Goal: Check status: Check status

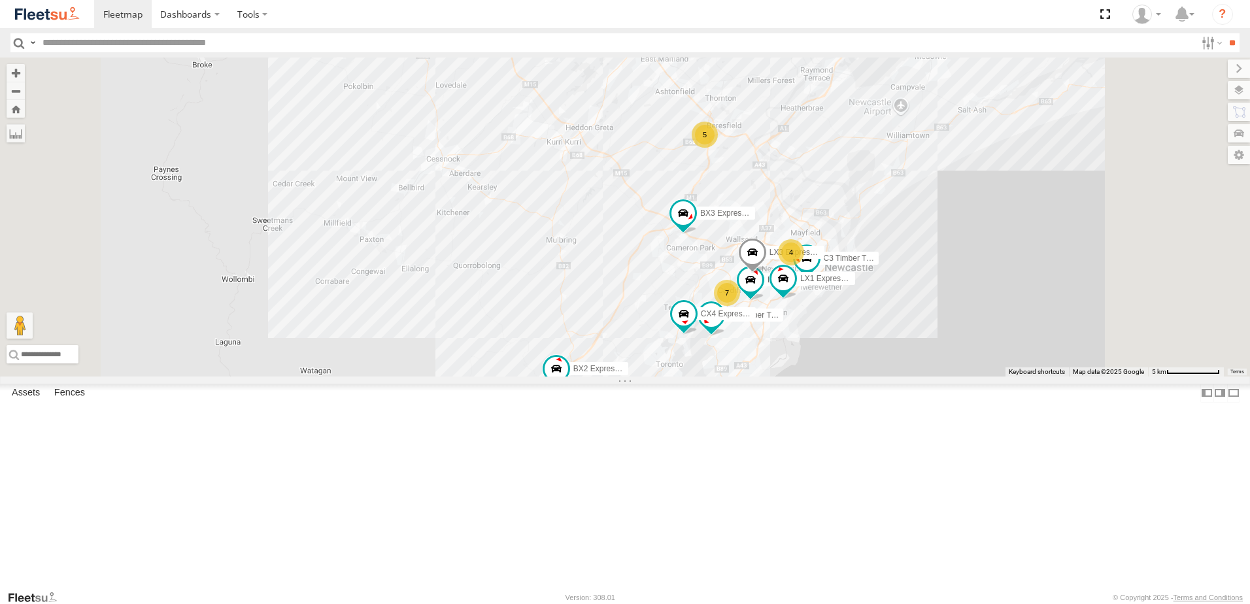
click at [0, 0] on span at bounding box center [0, 0] width 0 height 0
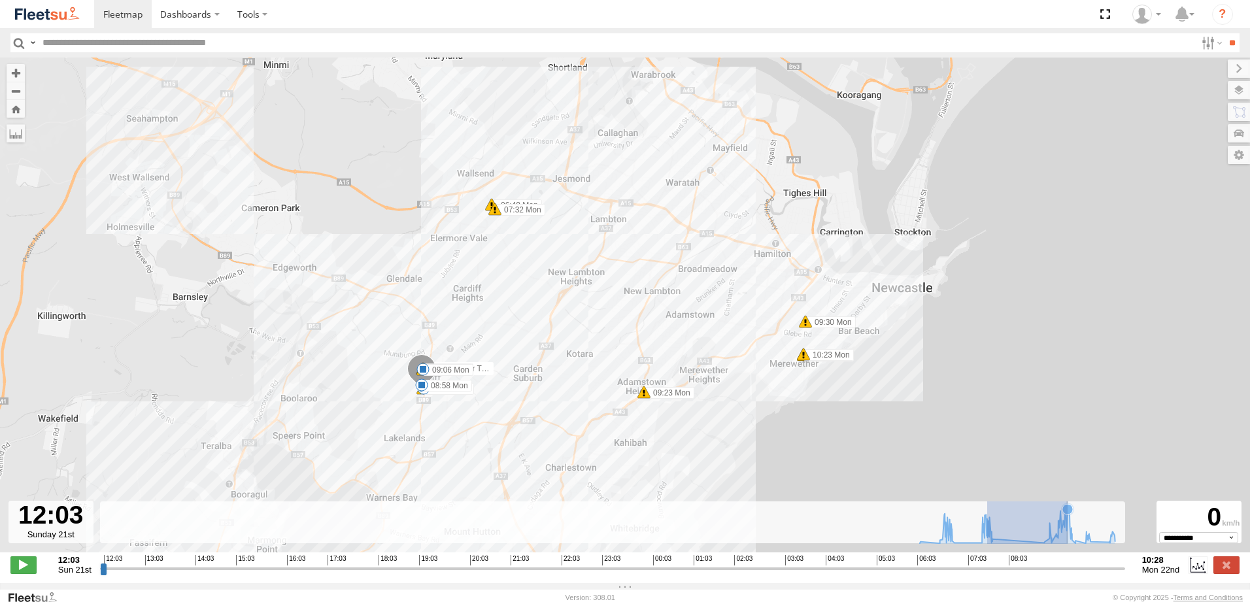
drag, startPoint x: 987, startPoint y: 545, endPoint x: 1068, endPoint y: 549, distance: 80.5
click at [1068, 543] on icon at bounding box center [1017, 524] width 209 height 39
click at [1068, 543] on icon at bounding box center [1017, 524] width 195 height 39
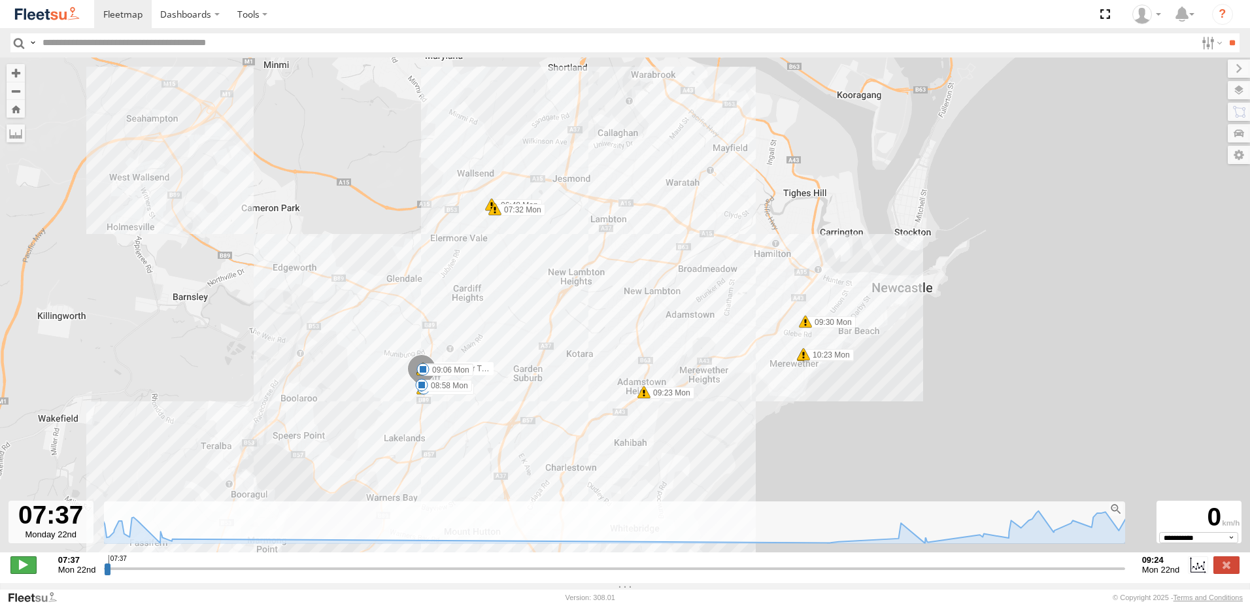
click at [25, 573] on span at bounding box center [23, 564] width 26 height 17
drag, startPoint x: 119, startPoint y: 580, endPoint x: 952, endPoint y: 571, distance: 832.9
click at [952, 571] on input "range" at bounding box center [614, 568] width 1020 height 12
click at [1116, 515] on div at bounding box center [1115, 509] width 12 height 12
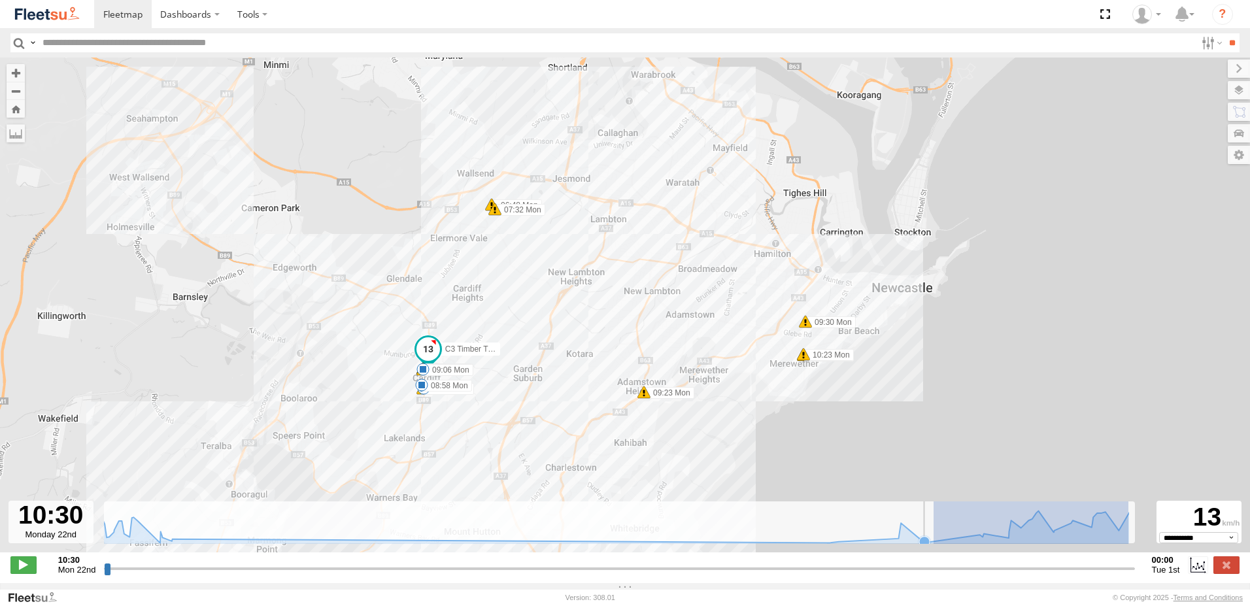
drag, startPoint x: 1128, startPoint y: 534, endPoint x: 932, endPoint y: 548, distance: 196.6
click at [933, 543] on g at bounding box center [490, 524] width 2489 height 39
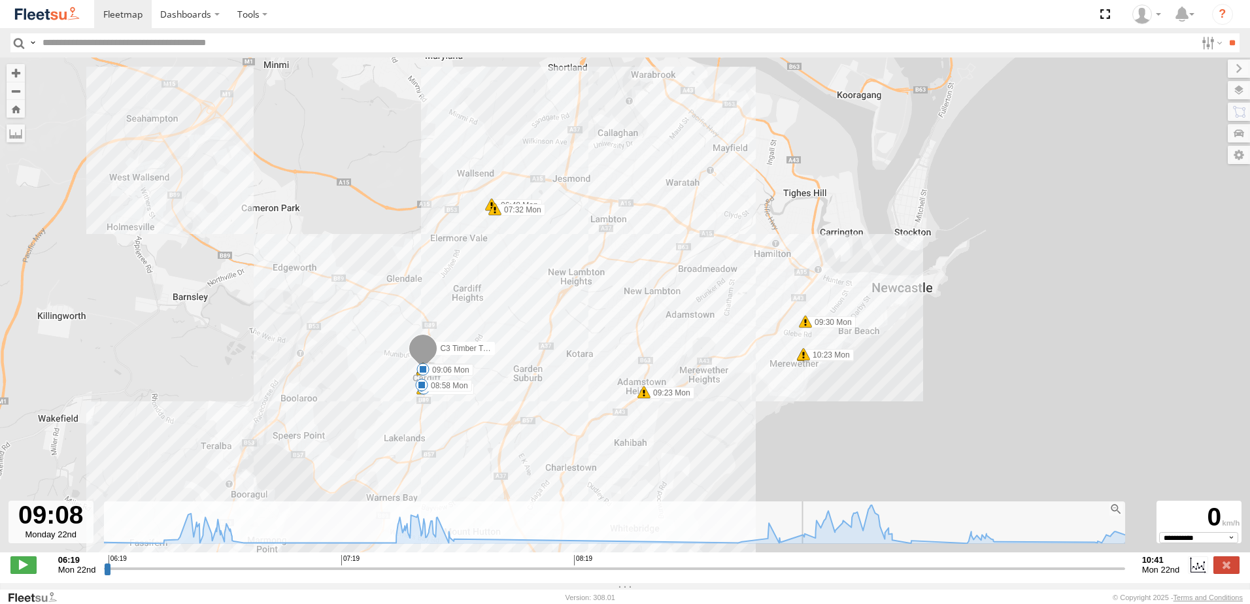
drag, startPoint x: 108, startPoint y: 572, endPoint x: 762, endPoint y: 563, distance: 653.8
click at [762, 563] on input "range" at bounding box center [614, 568] width 1020 height 12
click at [18, 573] on span at bounding box center [23, 564] width 26 height 17
click at [1204, 573] on label at bounding box center [1198, 564] width 20 height 17
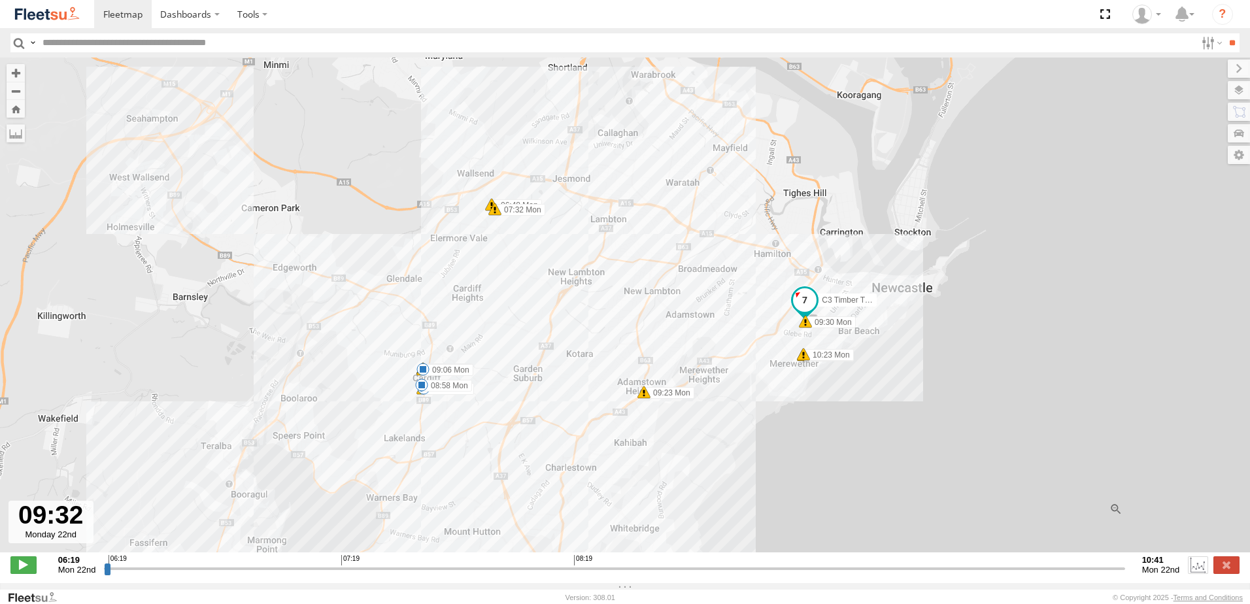
click at [1204, 573] on label at bounding box center [1198, 564] width 20 height 17
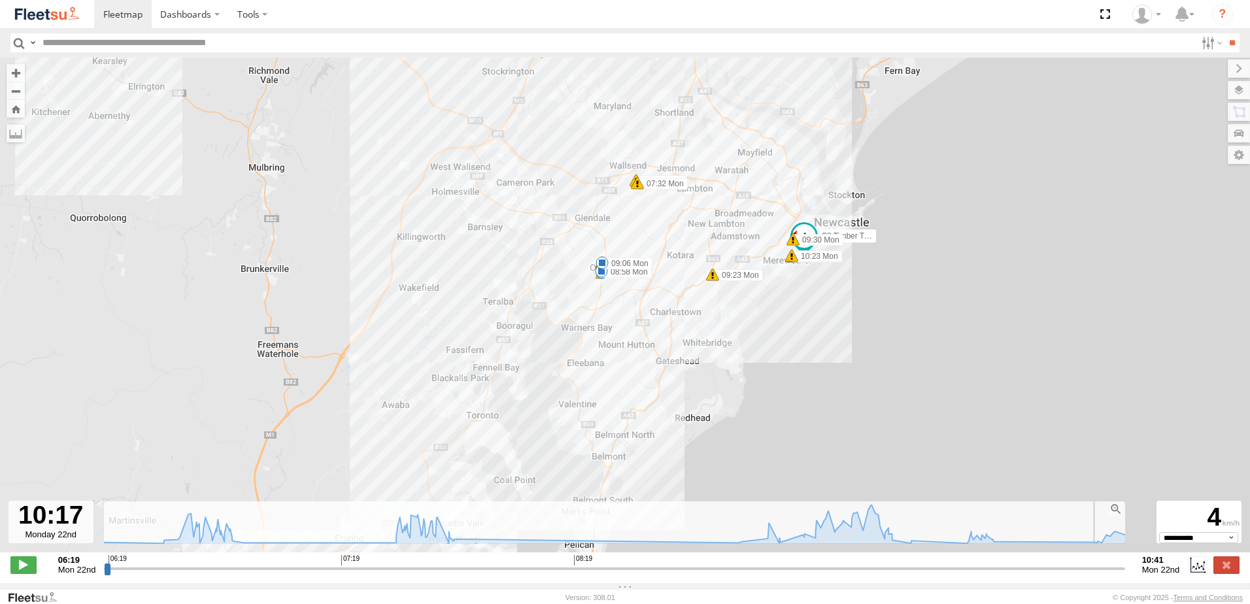
type input "**********"
